Goal: Check status: Check status

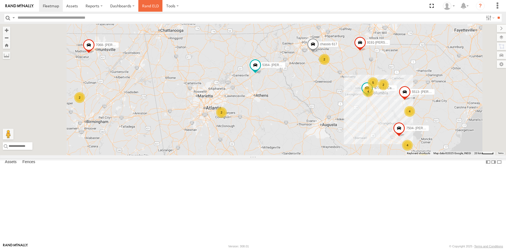
click at [148, 7] on link "Rand ELD" at bounding box center [150, 6] width 24 height 12
click at [34, 17] on input "text" at bounding box center [249, 18] width 468 height 8
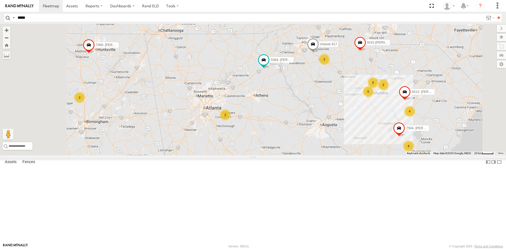
scroll to position [156, 0]
type input "*****"
click at [0, 0] on link at bounding box center [0, 0] width 0 height 0
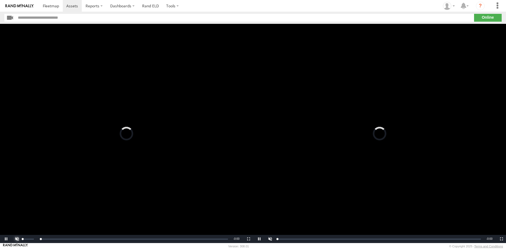
click at [17, 239] on span "Video Player" at bounding box center [16, 239] width 11 height 0
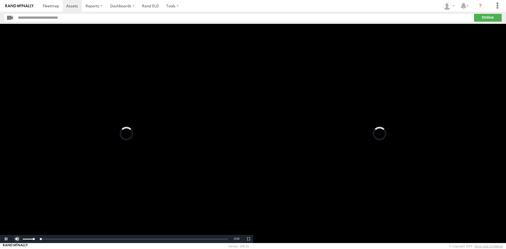
click at [17, 239] on span "Video Player" at bounding box center [16, 239] width 11 height 0
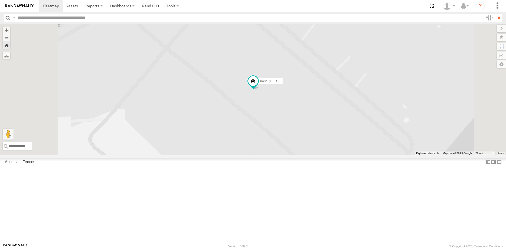
scroll to position [26, 0]
click at [0, 0] on link at bounding box center [0, 0] width 0 height 0
click at [0, 0] on span at bounding box center [0, 0] width 0 height 0
click at [0, 0] on div "All Assets" at bounding box center [0, 0] width 0 height 0
click at [14, 139] on button "Drag Pegman onto the map to open Street View" at bounding box center [8, 134] width 11 height 11
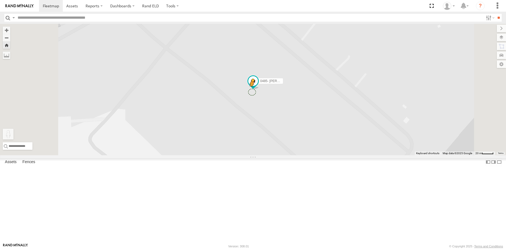
drag, startPoint x: 145, startPoint y: 222, endPoint x: 320, endPoint y: 136, distance: 195.1
click at [320, 136] on div "0485- Randy To activate drag with keyboard, press Alt + Enter. Once in keyboard…" at bounding box center [253, 89] width 506 height 131
drag, startPoint x: 145, startPoint y: 224, endPoint x: 297, endPoint y: 149, distance: 169.2
click at [297, 149] on div "0485- Randy To activate drag with keyboard, press Alt + Enter. Once in keyboard…" at bounding box center [253, 89] width 506 height 131
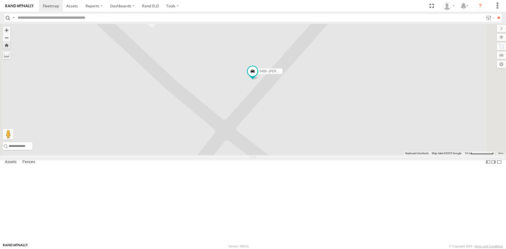
drag, startPoint x: 253, startPoint y: 83, endPoint x: 257, endPoint y: 249, distance: 165.2
click at [257, 155] on div "0485- Randy No data available." at bounding box center [253, 89] width 506 height 131
click at [10, 44] on button "Zoom Home" at bounding box center [7, 44] width 8 height 7
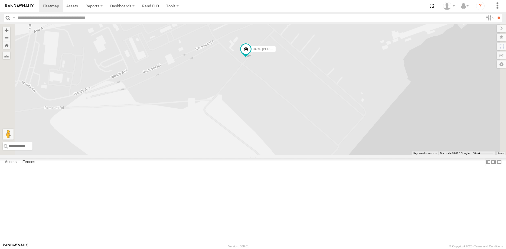
scroll to position [0, 0]
click at [210, 107] on div "0485- Randy No data available." at bounding box center [253, 89] width 506 height 131
